Goal: Task Accomplishment & Management: Manage account settings

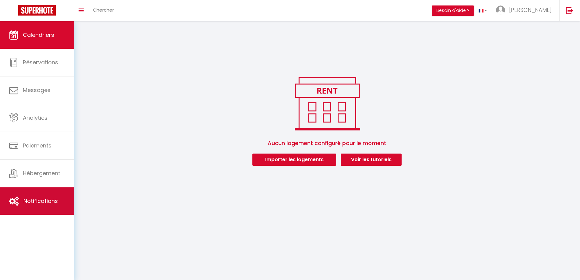
click at [25, 196] on link "Notifications" at bounding box center [37, 200] width 74 height 27
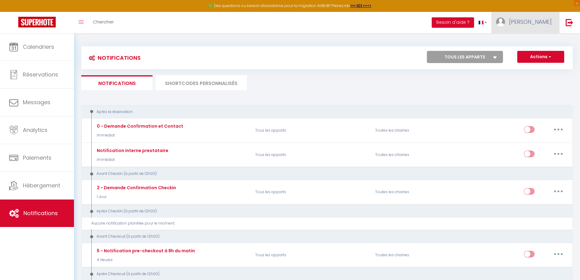
click at [535, 24] on link "[PERSON_NAME]" at bounding box center [526, 22] width 68 height 21
click at [537, 43] on link "Paramètres" at bounding box center [535, 42] width 45 height 10
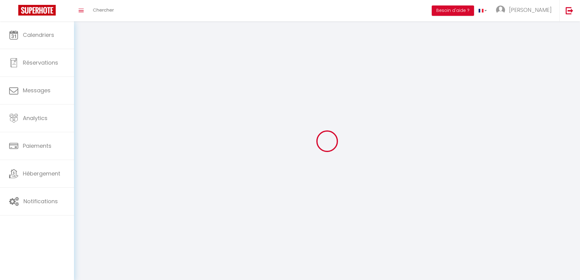
type input "[PERSON_NAME]"
type input "Le Houarno"
type input "[PHONE_NUMBER]"
type input "[STREET_ADDRESS][DEMOGRAPHIC_DATA]"
type input "31270"
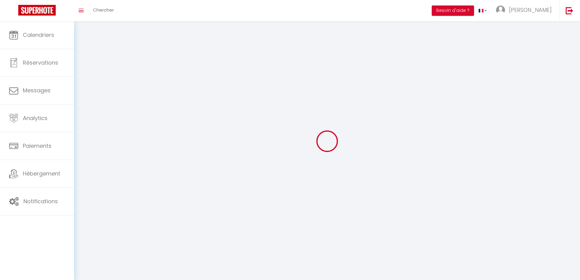
type input "frouzins"
type input "aM9G73qQDjxoC2rcJwOxKhATf"
type input "9bOZ5V9lHdWF1GINgUjt3Kv66"
type input "[URL][DOMAIN_NAME]"
select select "28"
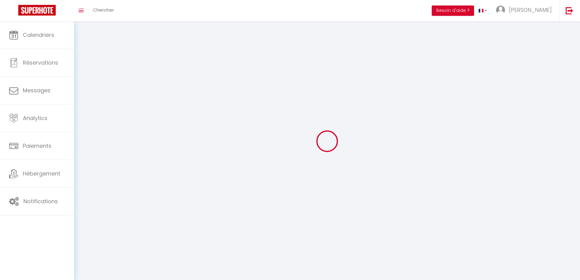
select select "fr"
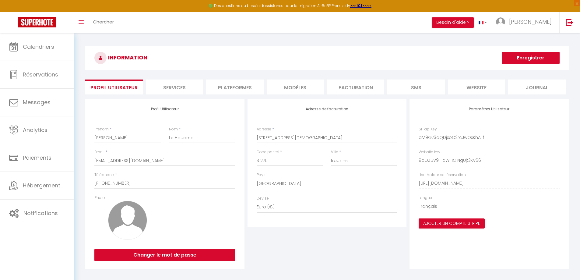
click at [227, 86] on li "Plateformes" at bounding box center [234, 86] width 57 height 15
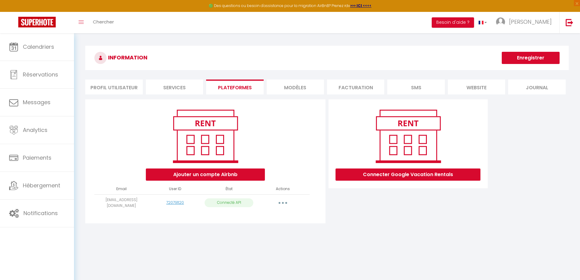
click at [184, 84] on li "Services" at bounding box center [174, 86] width 57 height 15
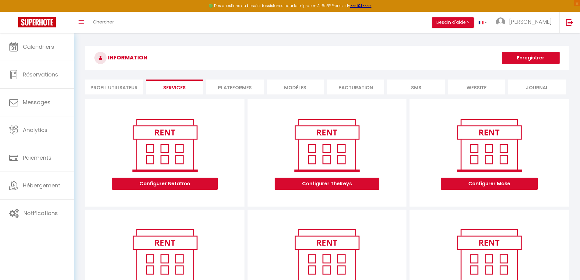
click at [111, 86] on li "Profil Utilisateur" at bounding box center [113, 86] width 57 height 15
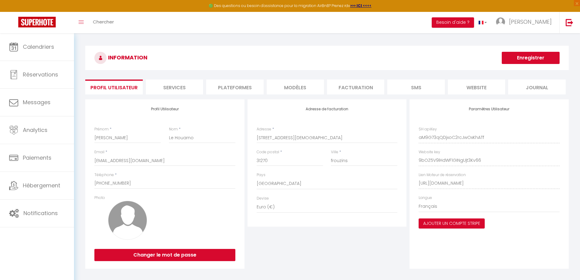
click at [480, 87] on li "website" at bounding box center [476, 86] width 57 height 15
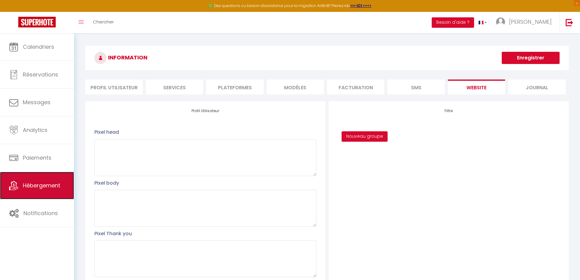
click at [36, 184] on span "Hébergement" at bounding box center [41, 186] width 37 height 8
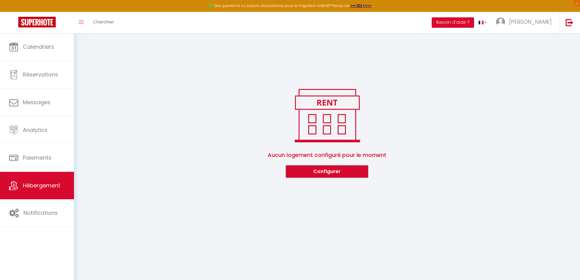
click at [314, 177] on button "Configurer" at bounding box center [327, 171] width 82 height 12
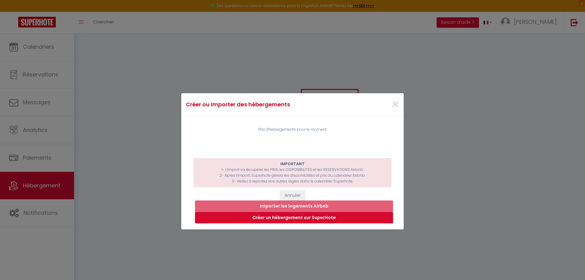
click at [397, 100] on div "×" at bounding box center [366, 104] width 74 height 13
click at [394, 104] on span "×" at bounding box center [395, 104] width 8 height 18
